Goal: Find specific page/section: Find specific page/section

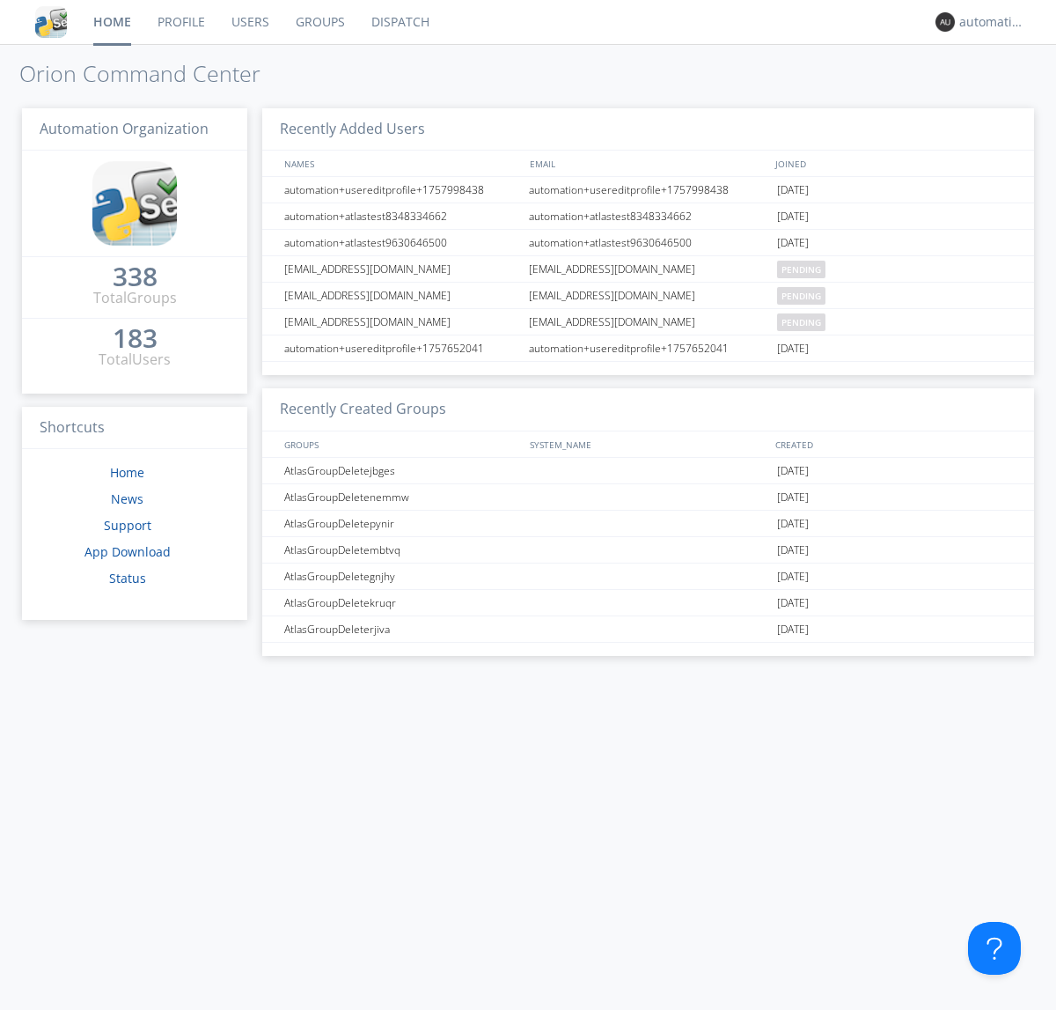
click at [399, 22] on link "Dispatch" at bounding box center [400, 22] width 84 height 44
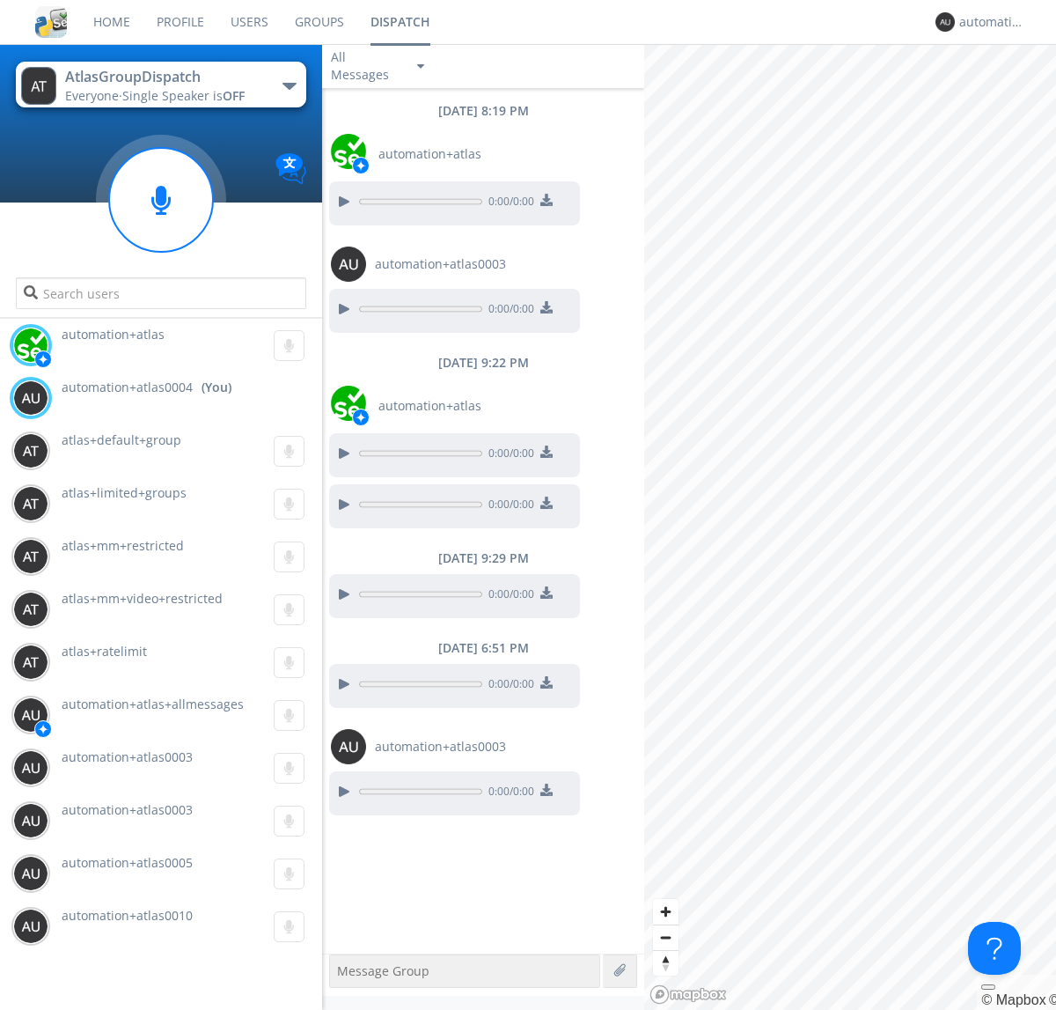
click at [289, 85] on div "button" at bounding box center [290, 86] width 14 height 7
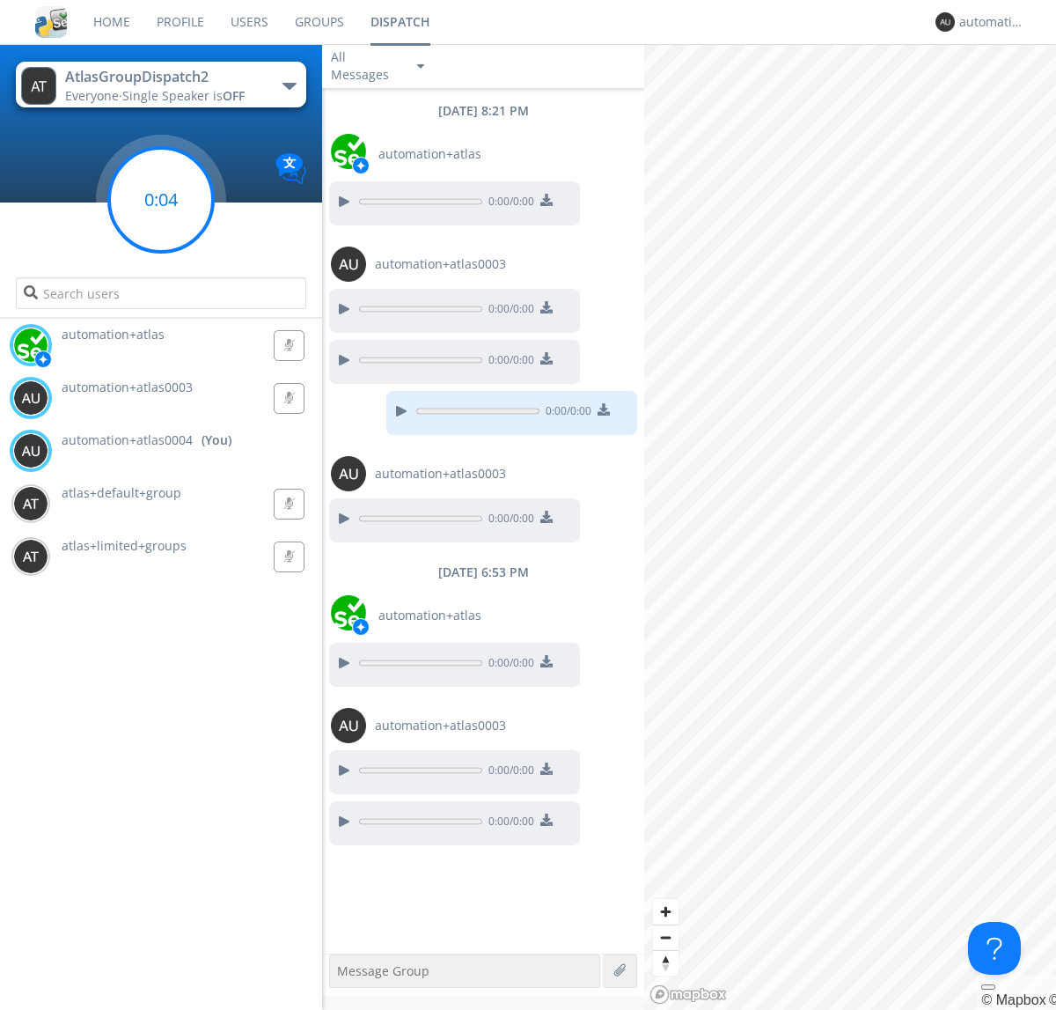
click at [161, 200] on g at bounding box center [161, 200] width 104 height 104
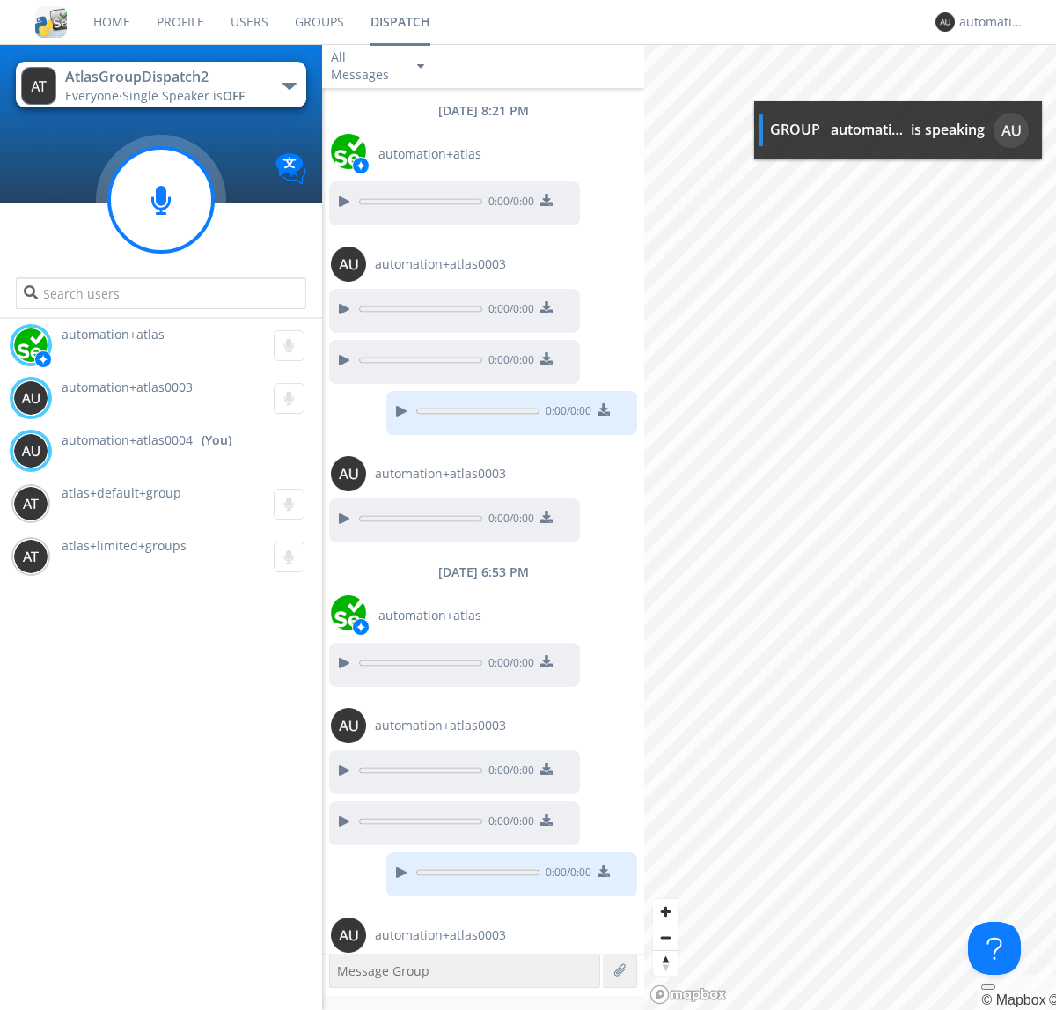
scroll to position [57, 0]
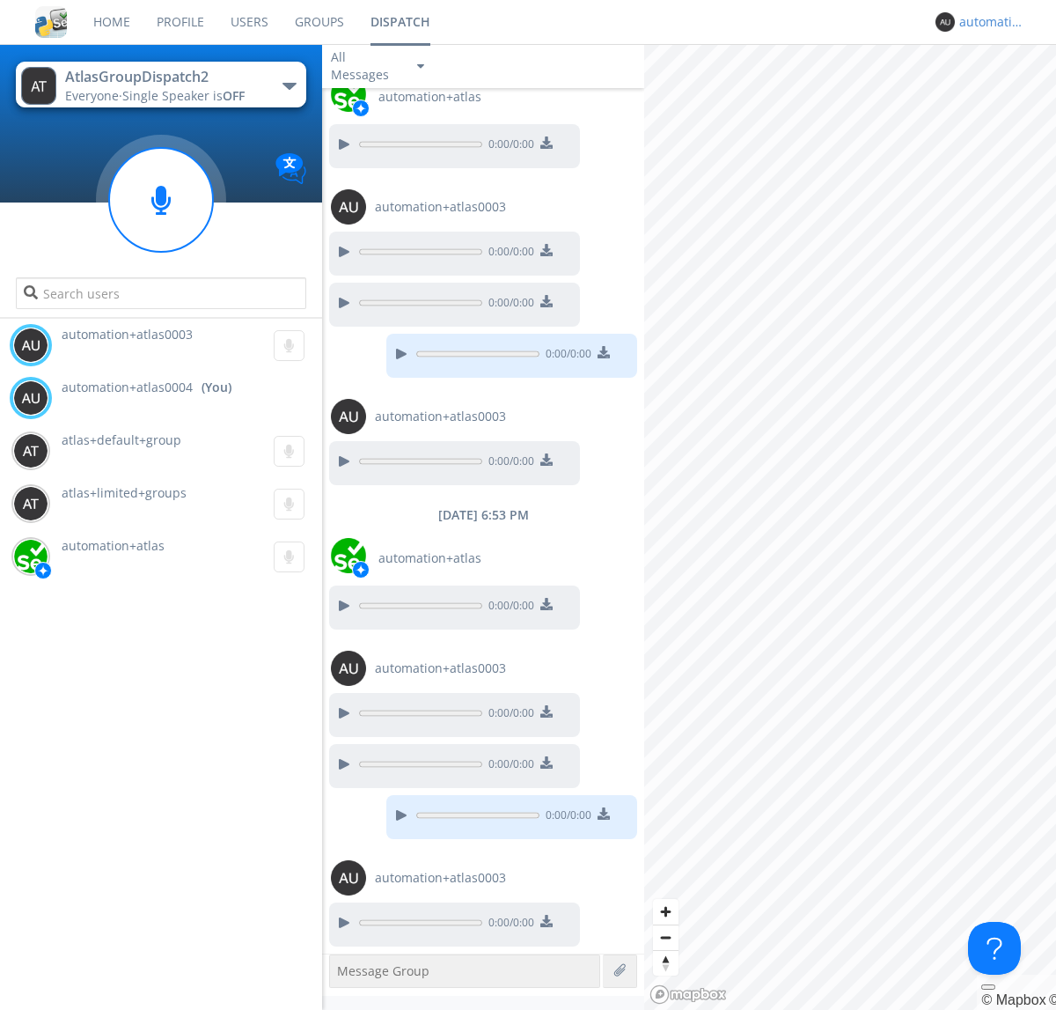
click at [988, 22] on div "automation+atlas0004" at bounding box center [992, 22] width 66 height 18
